Goal: Download file/media

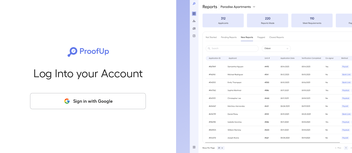
click at [102, 103] on button "Sign in with Google" at bounding box center [88, 101] width 116 height 16
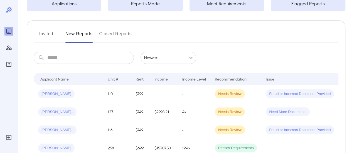
scroll to position [83, 0]
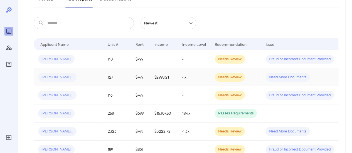
click at [81, 75] on div "[PERSON_NAME].." at bounding box center [68, 77] width 61 height 9
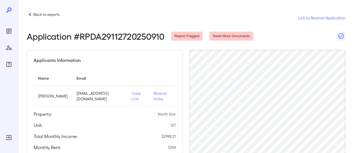
scroll to position [83, 0]
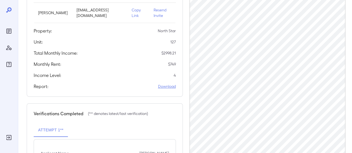
click at [167, 85] on link "Download" at bounding box center [167, 87] width 18 height 6
